Goal: Check status

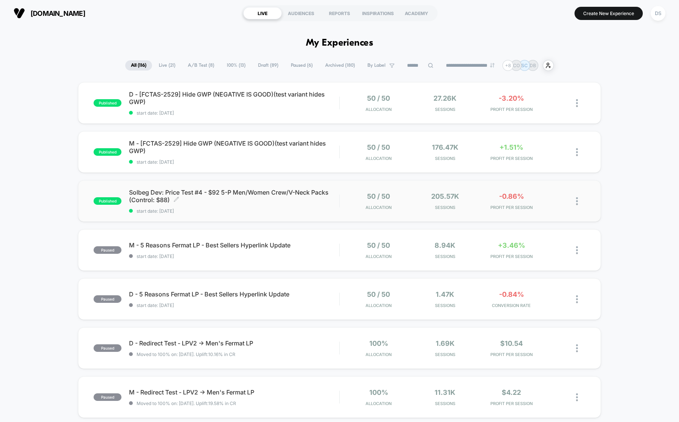
click at [305, 197] on span "Solbeg Dev: Price Test #4 - $92 5-P Men/Women Crew/V-Neck Packs (Control: $88) …" at bounding box center [234, 196] width 210 height 15
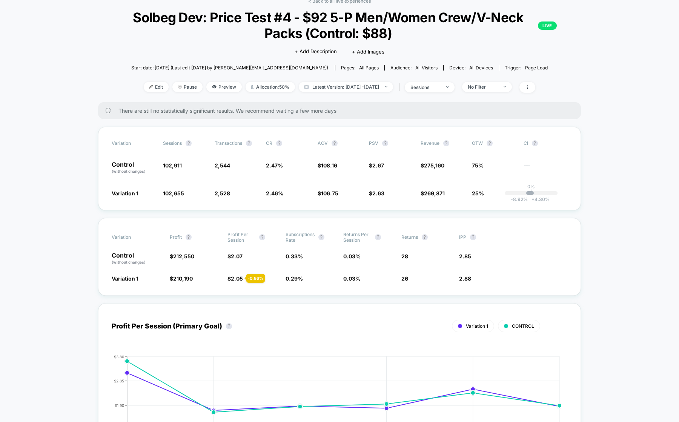
scroll to position [18, 0]
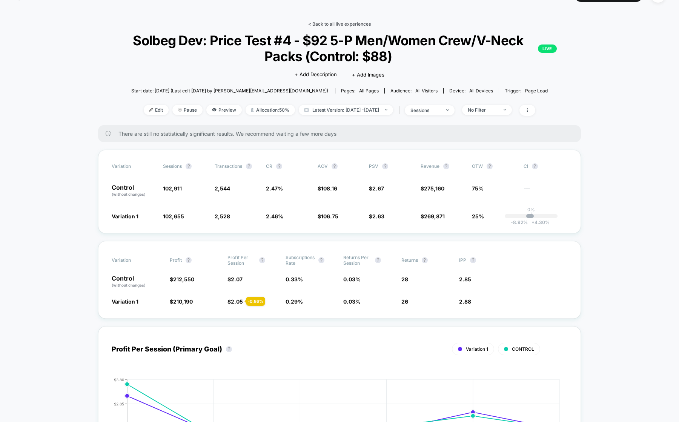
click at [353, 24] on link "< Back to all live experiences" at bounding box center [339, 24] width 63 height 6
